Goal: Navigation & Orientation: Find specific page/section

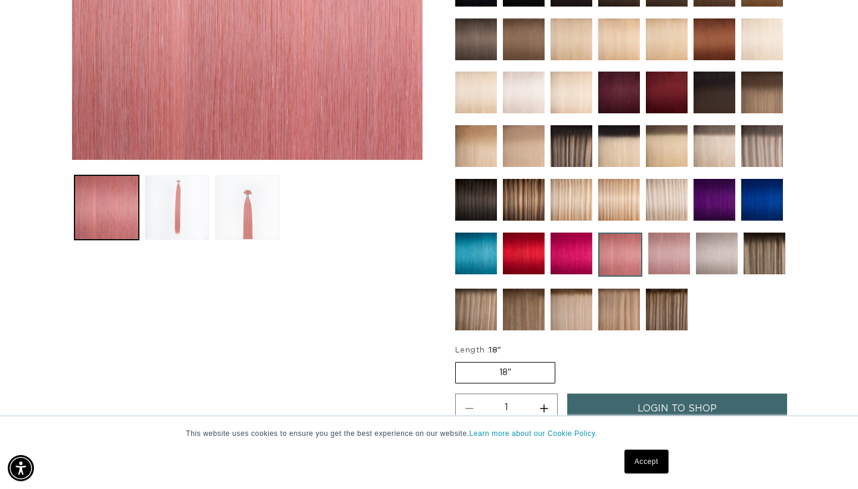
scroll to position [0, 773]
click at [244, 214] on button "Load image 3 in gallery view" at bounding box center [247, 207] width 64 height 64
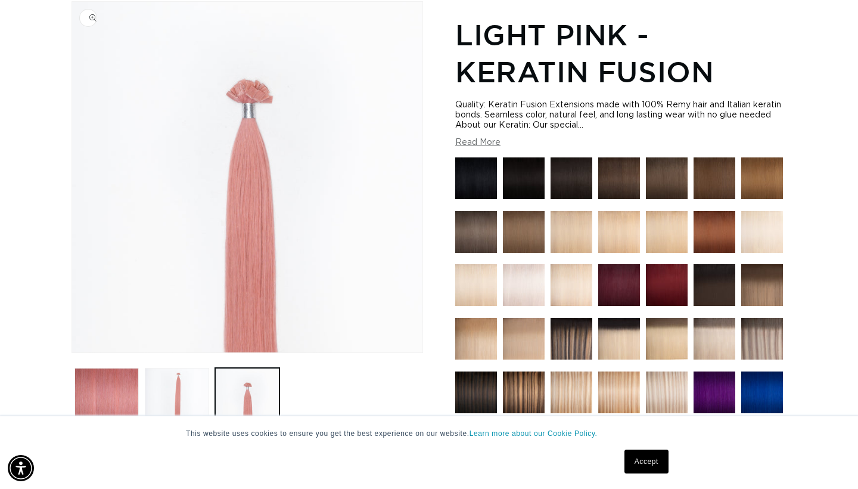
scroll to position [0, 0]
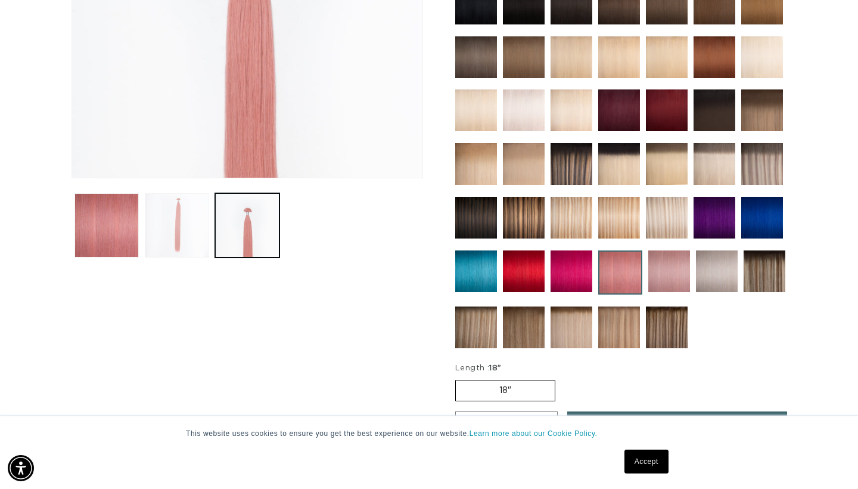
click at [185, 220] on button "Load image 2 in gallery view" at bounding box center [177, 225] width 64 height 64
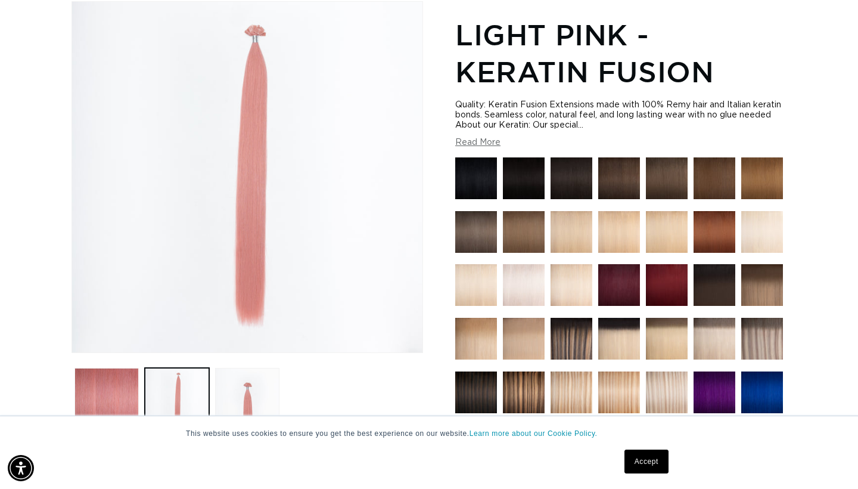
scroll to position [0, 773]
click at [642, 458] on link "Accept" at bounding box center [646, 461] width 44 height 24
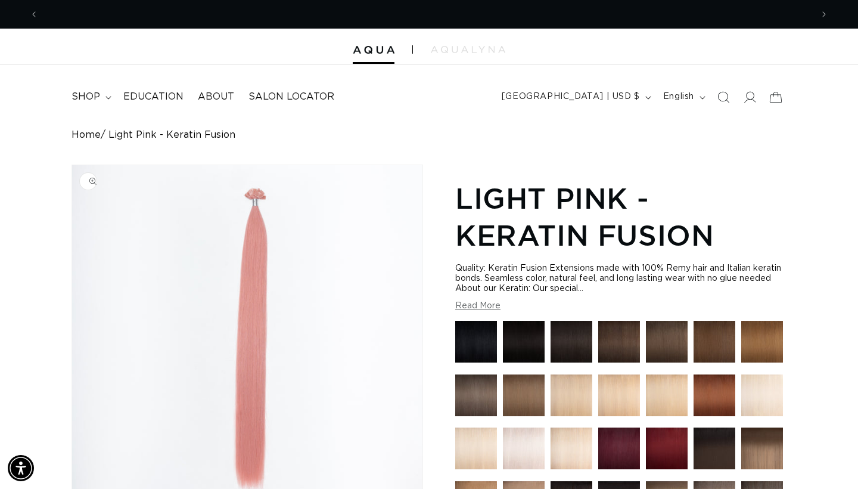
scroll to position [0, 0]
click at [150, 98] on span "Education" at bounding box center [153, 97] width 60 height 13
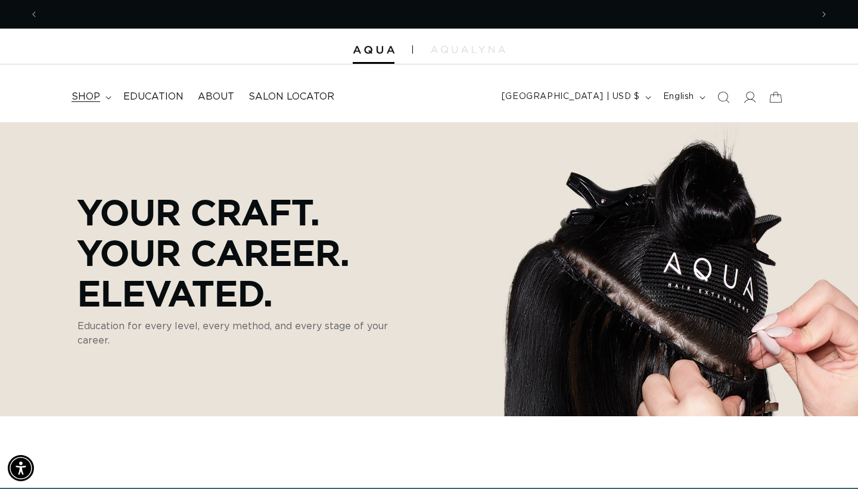
scroll to position [0, 773]
click at [105, 98] on icon at bounding box center [108, 98] width 6 height 4
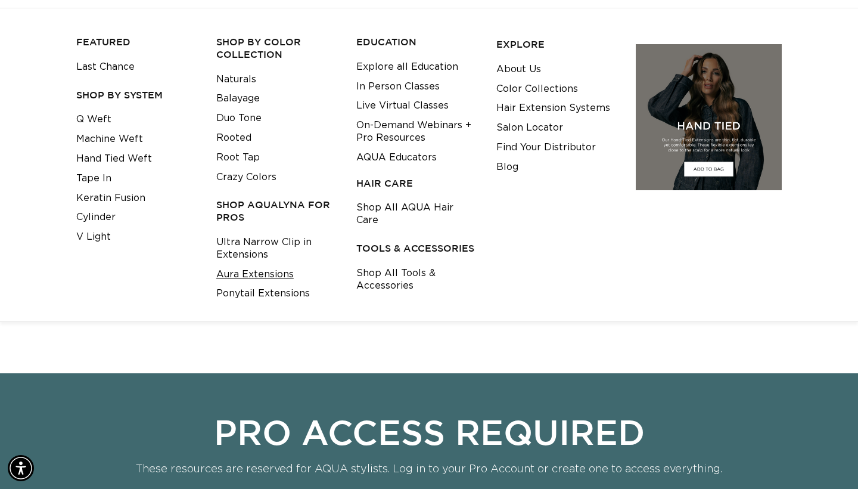
scroll to position [0, 1547]
click at [244, 287] on link "Ponytail Extensions" at bounding box center [263, 294] width 94 height 20
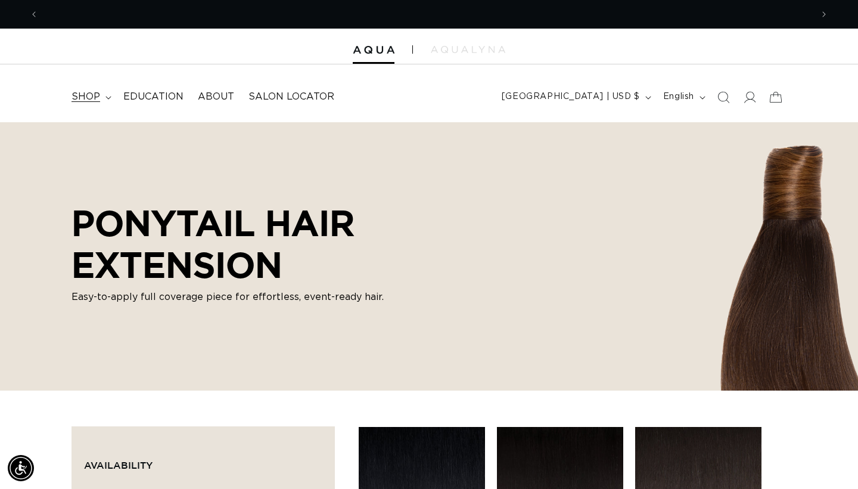
scroll to position [0, 1547]
click at [107, 97] on icon at bounding box center [107, 97] width 5 height 3
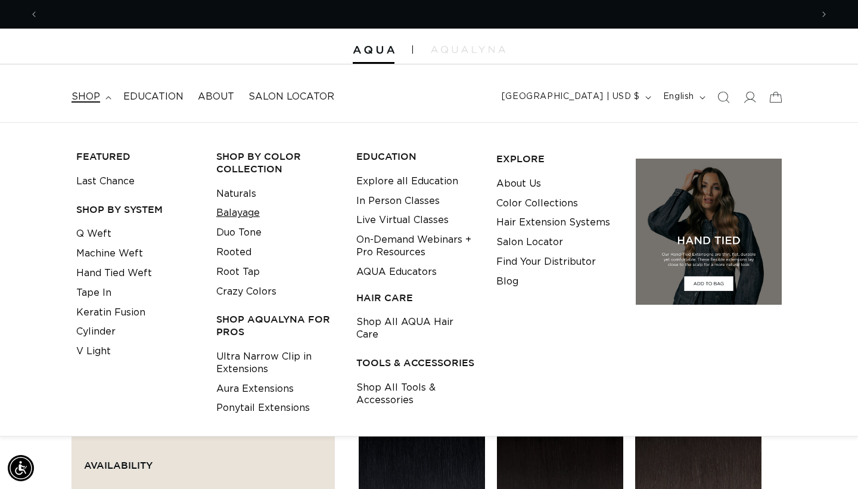
scroll to position [0, 773]
click at [236, 212] on link "Balayage" at bounding box center [237, 213] width 43 height 20
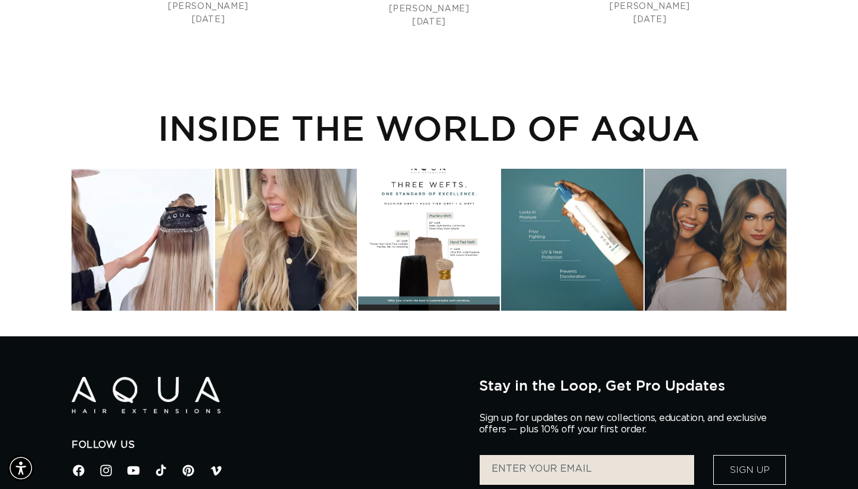
scroll to position [2333, 0]
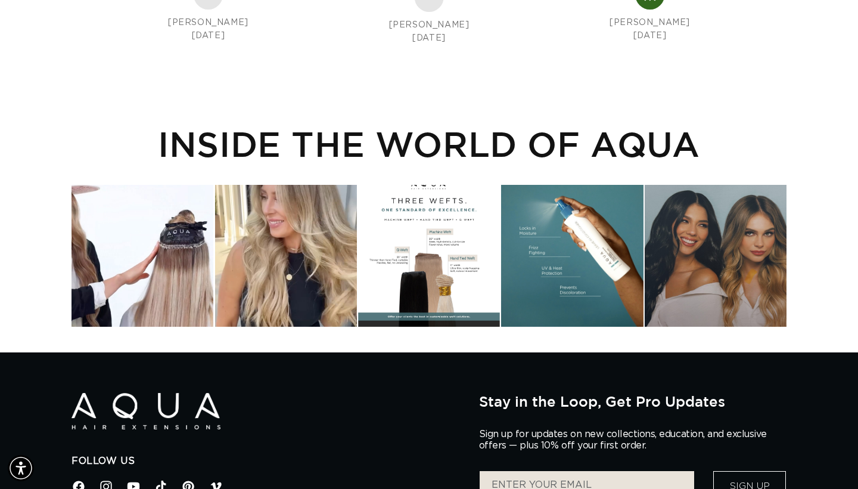
click at [415, 220] on div "Instagram post opens in a popup" at bounding box center [429, 256] width 142 height 142
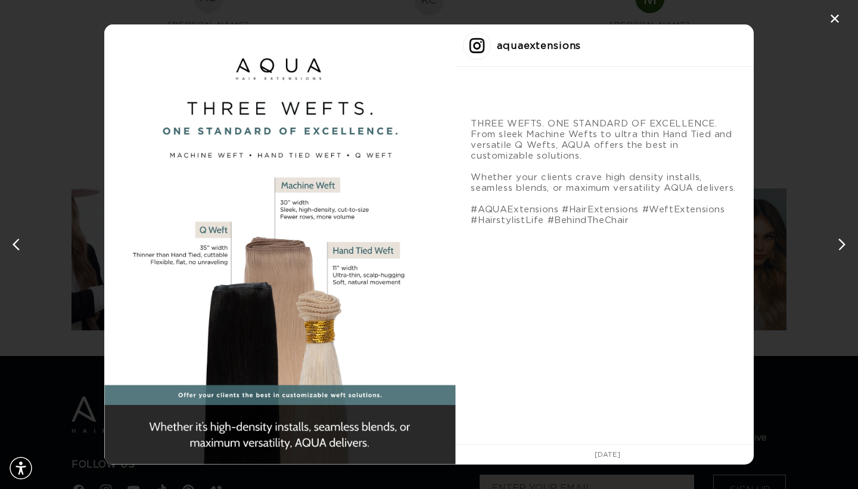
scroll to position [0, 773]
click at [833, 21] on div "✕" at bounding box center [835, 19] width 18 height 18
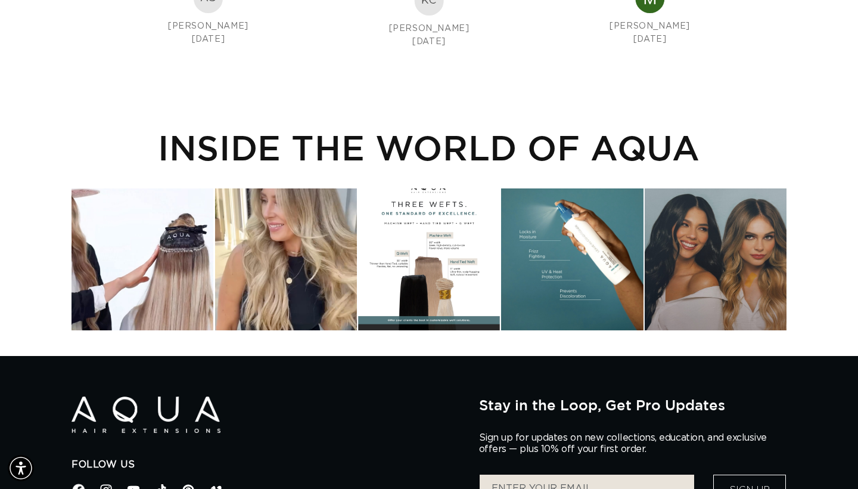
scroll to position [0, 0]
